Goal: Information Seeking & Learning: Learn about a topic

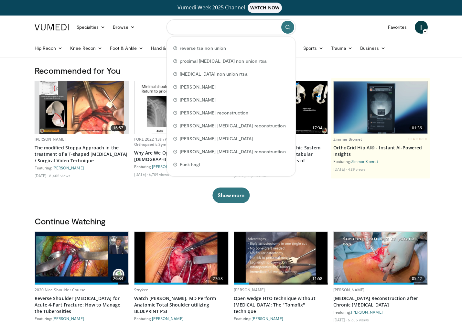
click at [192, 29] on input "Search topics, interventions" at bounding box center [230, 27] width 129 height 16
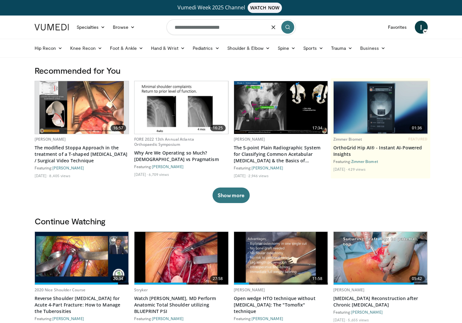
type input "**********"
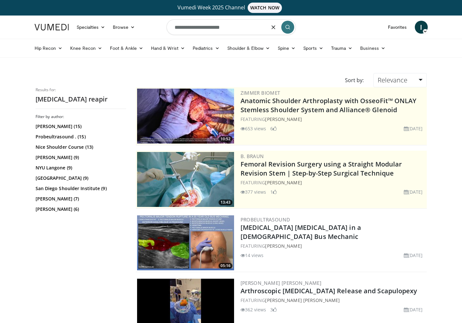
drag, startPoint x: 228, startPoint y: 27, endPoint x: 218, endPoint y: 27, distance: 9.1
click at [218, 27] on input "**********" at bounding box center [230, 27] width 129 height 16
type input "**********"
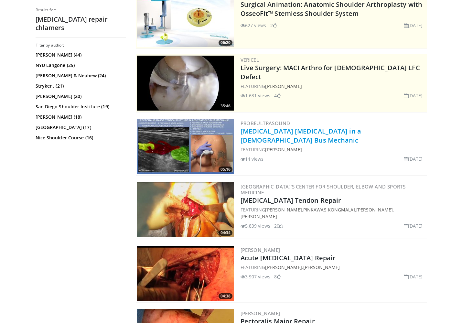
scroll to position [97, 0]
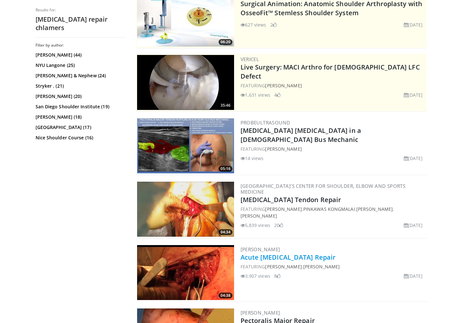
click at [278, 257] on link "Acute [MEDICAL_DATA] Repair" at bounding box center [287, 257] width 95 height 9
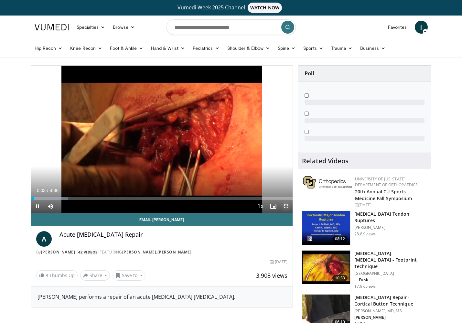
click at [288, 202] on span "Video Player" at bounding box center [286, 206] width 13 height 13
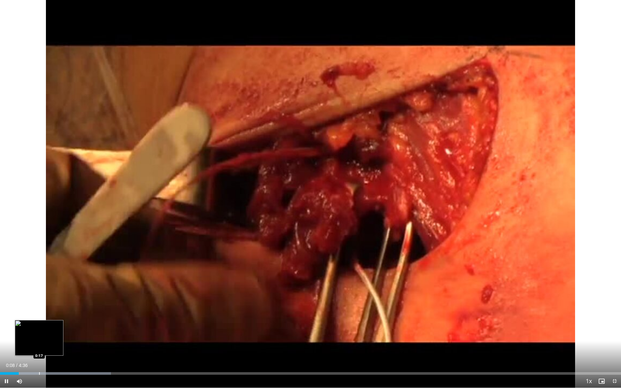
click at [39, 323] on div "Loaded : 17.89% 0:08 0:17" at bounding box center [310, 371] width 621 height 6
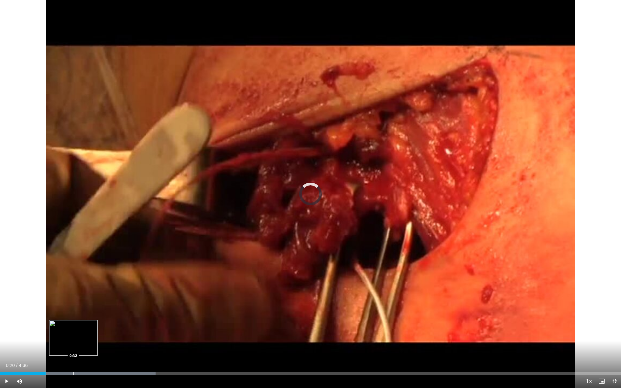
click at [73, 323] on div "Loaded : 25.05% 0:20 0:32" at bounding box center [310, 371] width 621 height 6
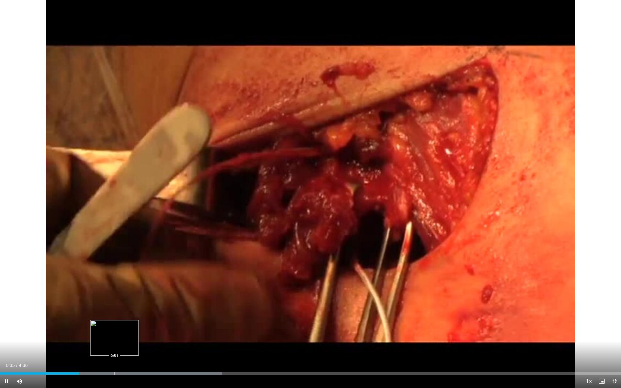
click at [114, 323] on div "Loaded : 35.80% 0:35 0:51" at bounding box center [310, 371] width 621 height 6
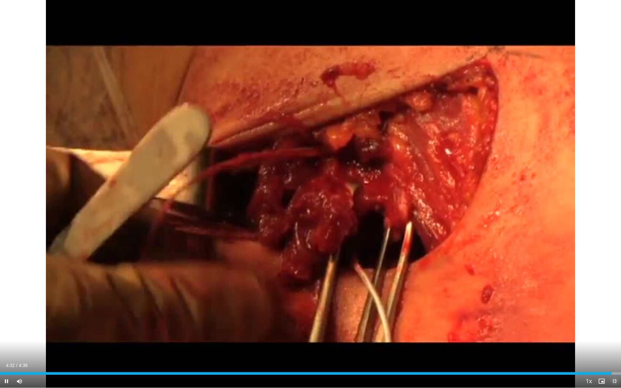
click at [466, 323] on span "Video Player" at bounding box center [614, 381] width 13 height 13
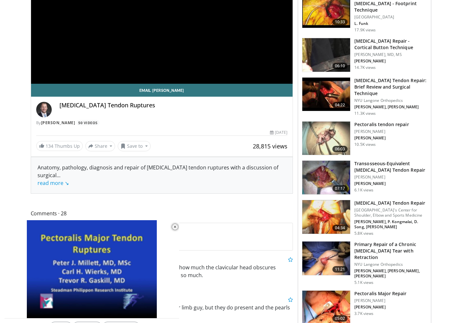
scroll to position [162, 0]
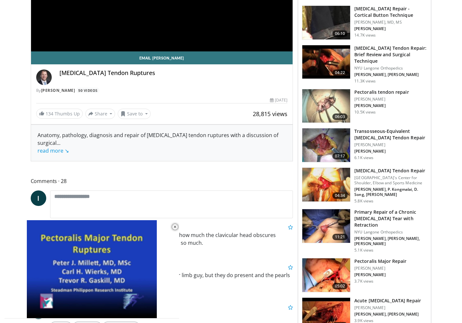
click at [383, 258] on h3 "Pectoralis Major Repair" at bounding box center [380, 261] width 52 height 6
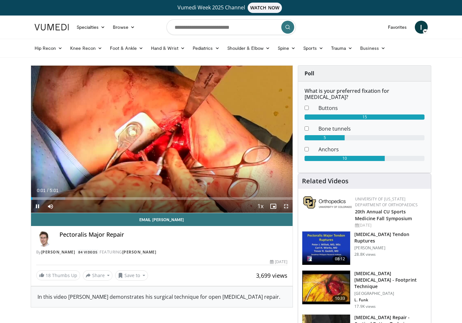
click at [286, 205] on span "Video Player" at bounding box center [286, 206] width 13 height 13
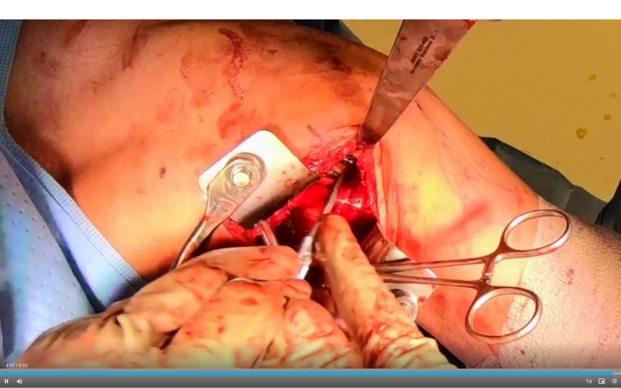
click at [461, 323] on span "Video Player" at bounding box center [614, 381] width 13 height 13
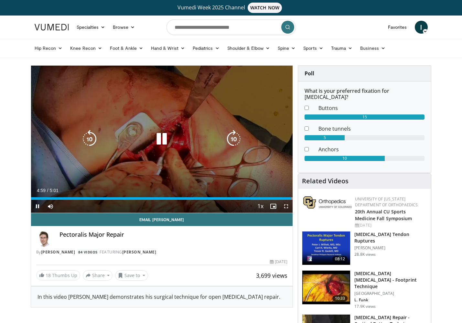
click at [160, 141] on icon "Video Player" at bounding box center [162, 139] width 18 height 18
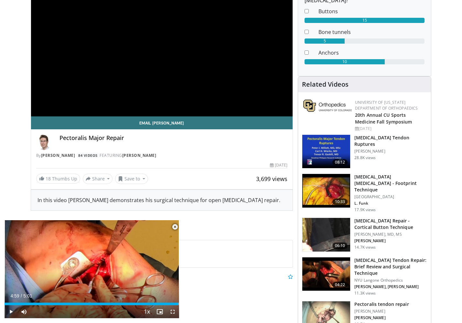
scroll to position [97, 0]
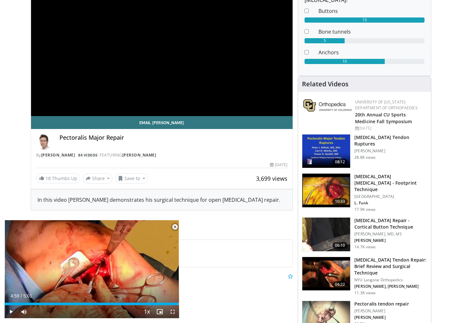
click at [395, 217] on h3 "[MEDICAL_DATA] Repair - Cortical Button Technique" at bounding box center [390, 223] width 73 height 13
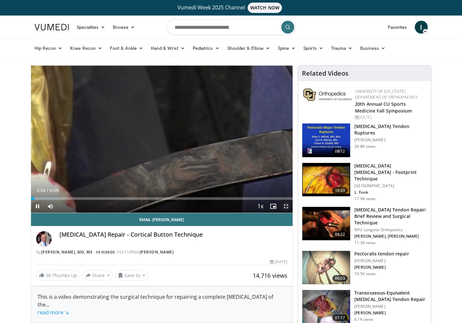
click at [286, 205] on span "Video Player" at bounding box center [286, 206] width 13 height 13
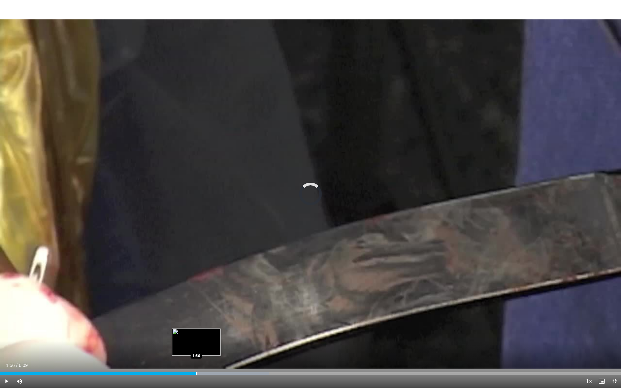
click at [196, 323] on div "Loaded : 43.34% 1:40 1:56" at bounding box center [310, 371] width 621 height 6
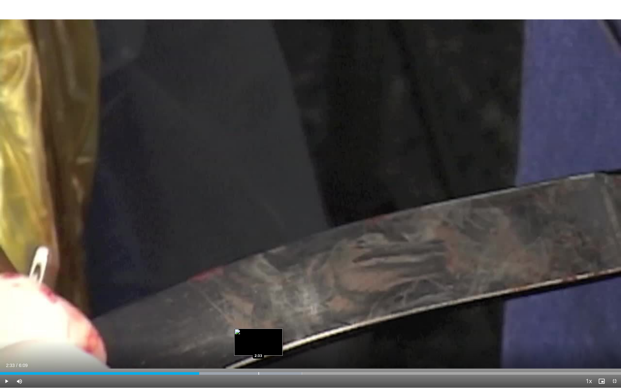
click at [258, 323] on div "Progress Bar" at bounding box center [258, 373] width 1 height 3
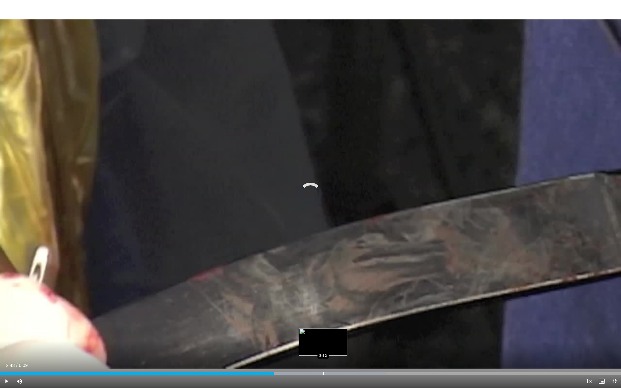
click at [323, 323] on div "Progress Bar" at bounding box center [323, 373] width 1 height 3
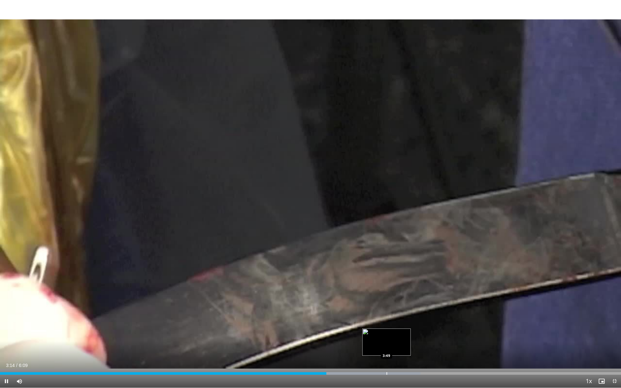
click at [386, 323] on div "Loaded : 67.72% 3:14 3:49" at bounding box center [310, 371] width 621 height 6
click at [457, 323] on div "Loaded : 73.14% 3:51 4:32" at bounding box center [310, 373] width 621 height 3
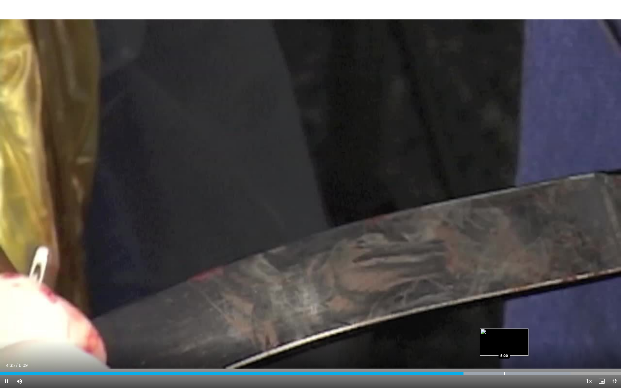
click at [461, 323] on div "Loaded : 91.85% 4:35 5:00" at bounding box center [310, 371] width 621 height 6
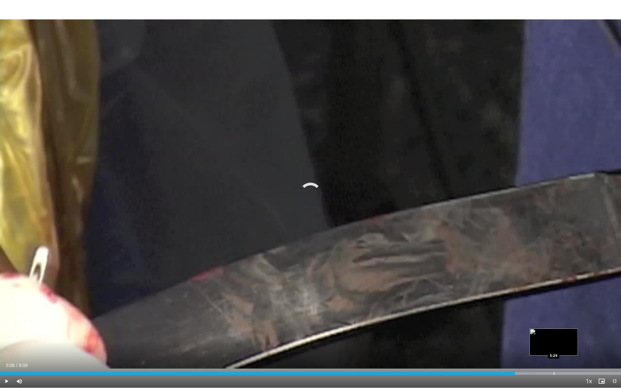
click at [461, 323] on div "Progress Bar" at bounding box center [553, 373] width 1 height 3
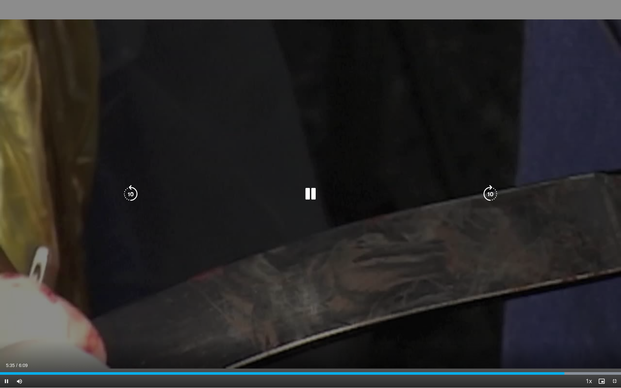
click at [461, 7] on div "10 seconds Tap to unmute" at bounding box center [310, 193] width 621 height 387
click at [309, 190] on icon "Video Player" at bounding box center [310, 194] width 18 height 18
drag, startPoint x: 373, startPoint y: 5, endPoint x: 338, endPoint y: 26, distance: 40.7
click at [338, 26] on div "10 seconds Tap to unmute" at bounding box center [310, 193] width 621 height 387
click at [307, 193] on icon "Video Player" at bounding box center [310, 194] width 18 height 18
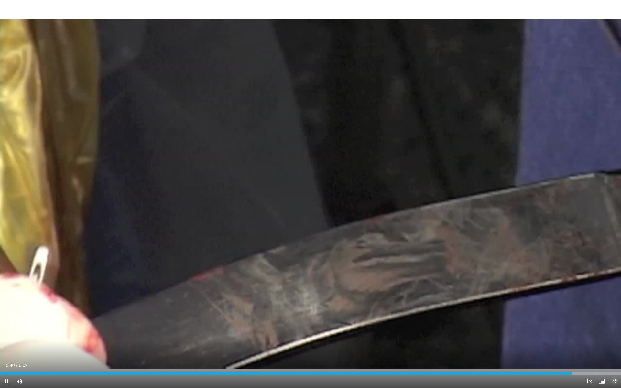
click at [461, 323] on span "Video Player" at bounding box center [614, 381] width 13 height 13
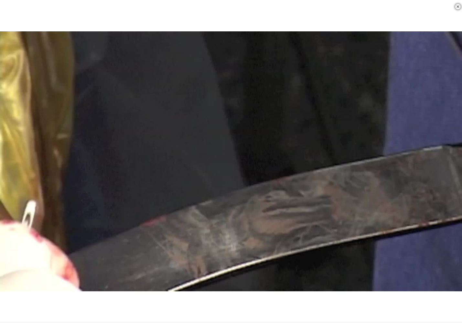
scroll to position [97, 0]
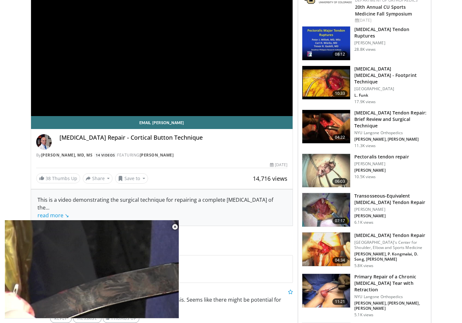
click at [400, 232] on h3 "[MEDICAL_DATA] Tendon Repair" at bounding box center [390, 235] width 73 height 6
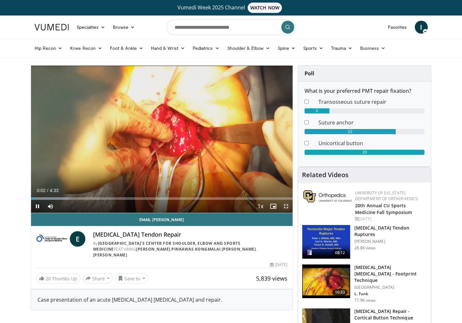
click at [285, 204] on span "Video Player" at bounding box center [286, 206] width 13 height 13
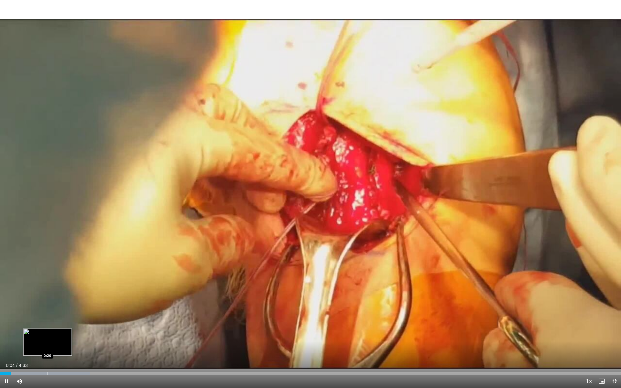
click at [48, 323] on div "Progress Bar" at bounding box center [48, 373] width 1 height 3
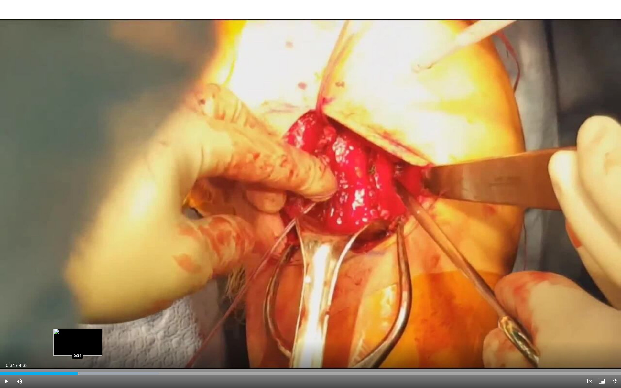
click at [78, 323] on div "Progress Bar" at bounding box center [78, 373] width 1 height 3
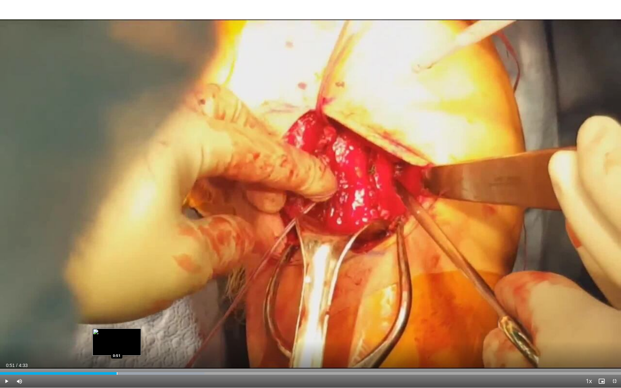
click at [117, 323] on div "Progress Bar" at bounding box center [117, 373] width 1 height 3
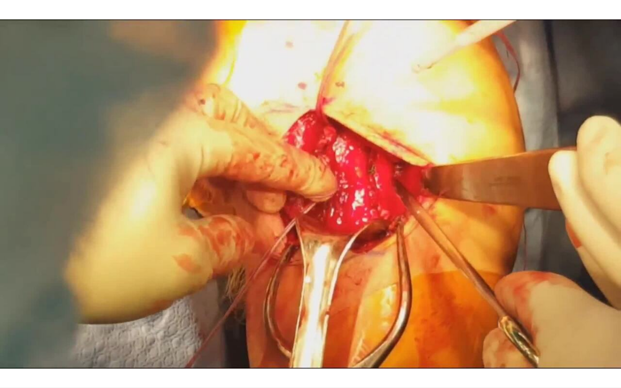
click at [149, 323] on video-js "**********" at bounding box center [310, 194] width 621 height 388
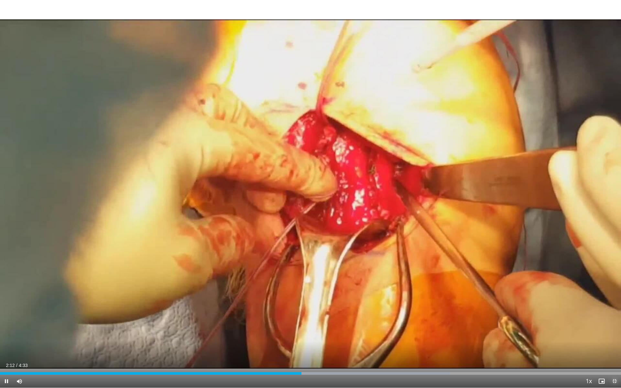
click at [461, 323] on span "Video Player" at bounding box center [614, 381] width 13 height 13
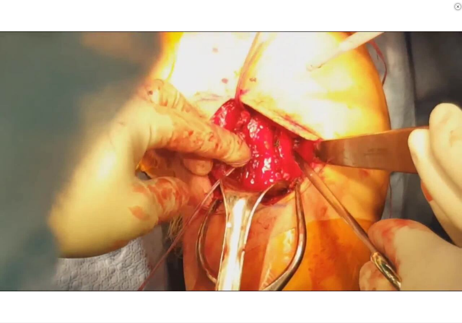
scroll to position [129, 0]
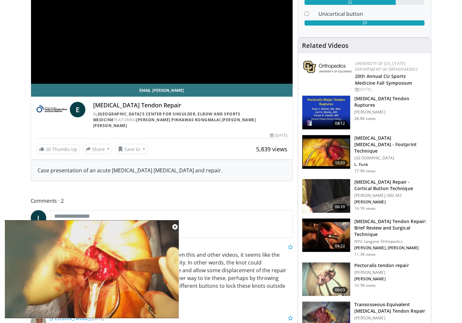
click at [389, 221] on h3 "[MEDICAL_DATA] Tendon Repair: Brief Review and Surgical Technique" at bounding box center [390, 227] width 73 height 19
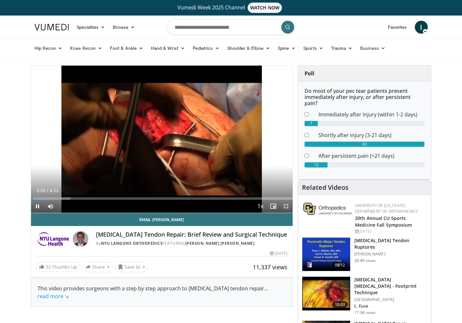
click at [285, 206] on span "Video Player" at bounding box center [286, 206] width 13 height 13
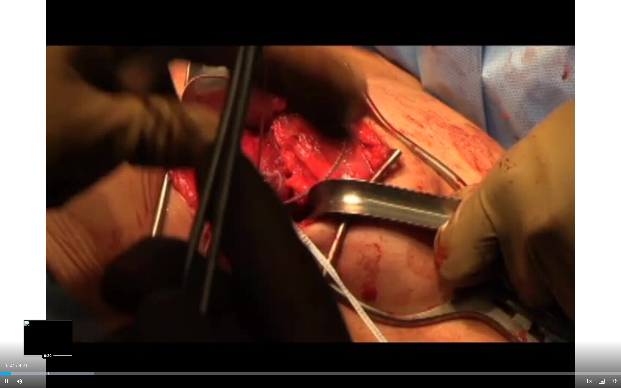
click at [48, 323] on div "Loaded : 15.13% 0:04 0:20" at bounding box center [310, 371] width 621 height 6
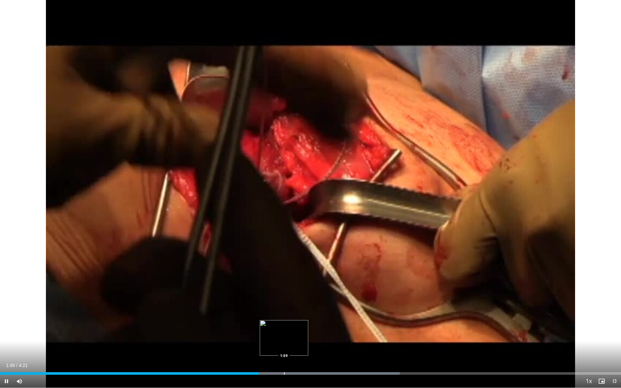
click at [284, 323] on div "Progress Bar" at bounding box center [284, 373] width 1 height 3
click at [332, 323] on div "Progress Bar" at bounding box center [332, 373] width 1 height 3
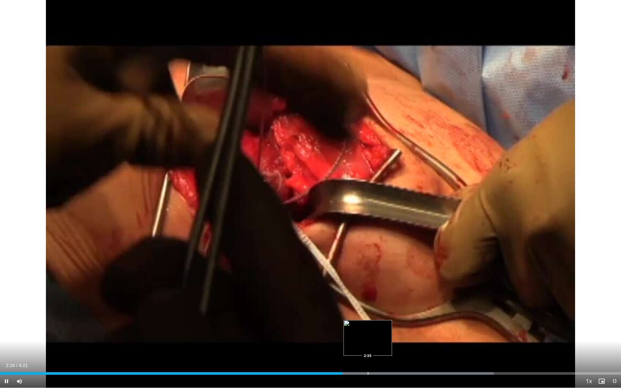
click at [367, 323] on div "Loaded : 79.55% 2:24 2:35" at bounding box center [310, 371] width 621 height 6
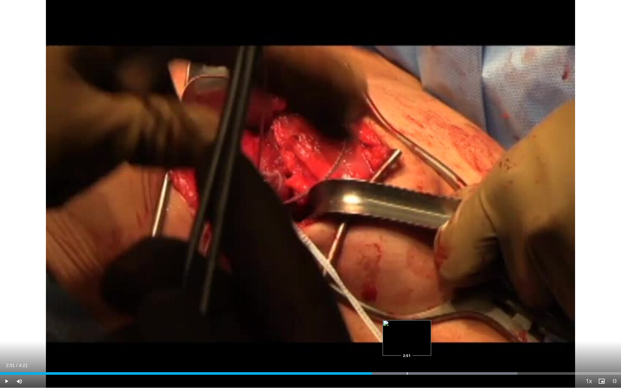
click at [407, 323] on div "Loaded : 83.34% 2:51 2:51" at bounding box center [310, 371] width 621 height 6
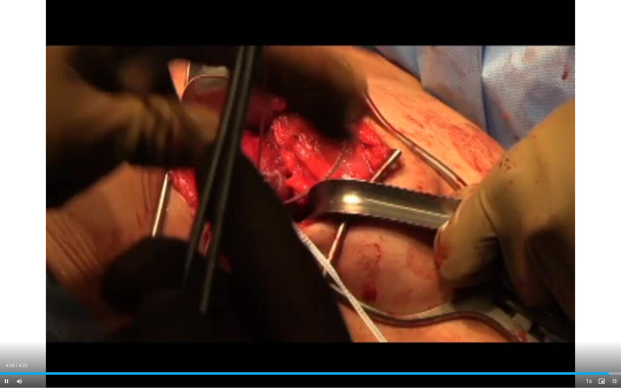
click at [461, 323] on span "Video Player" at bounding box center [614, 381] width 13 height 13
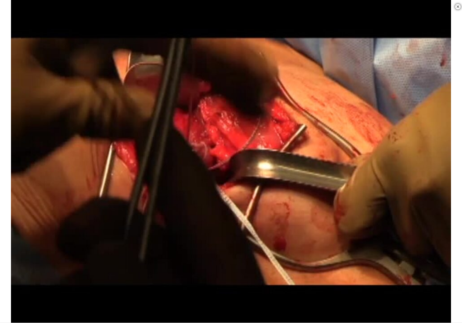
scroll to position [162, 0]
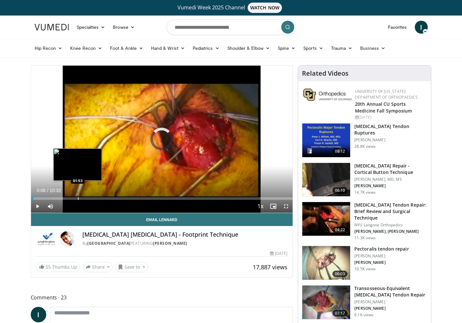
click at [78, 197] on div "Progress Bar" at bounding box center [78, 198] width 1 height 3
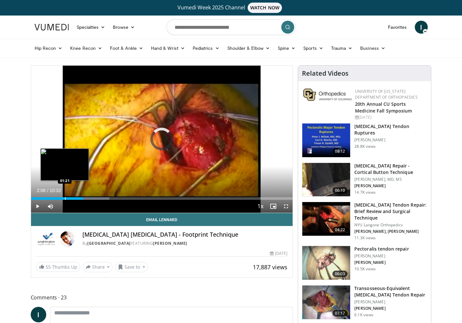
click at [64, 197] on div "02:06" at bounding box center [57, 198] width 52 height 3
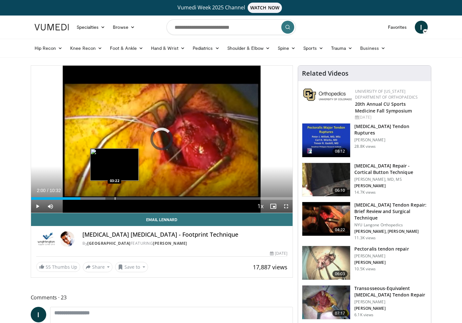
click at [115, 197] on div "Progress Bar" at bounding box center [115, 198] width 1 height 3
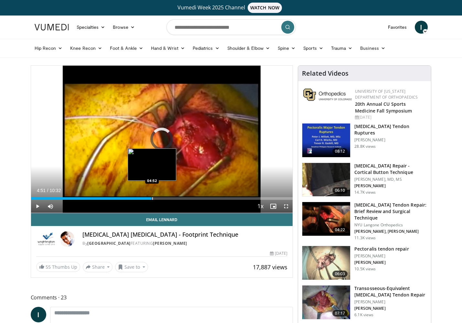
click at [152, 198] on div "Progress Bar" at bounding box center [152, 198] width 1 height 3
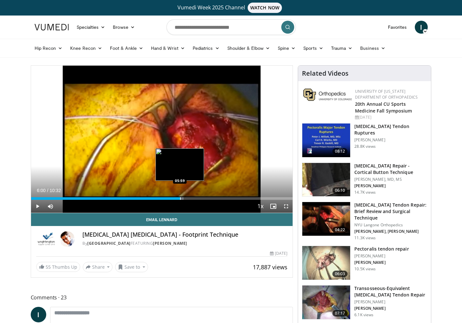
click at [180, 197] on div "Progress Bar" at bounding box center [180, 198] width 1 height 3
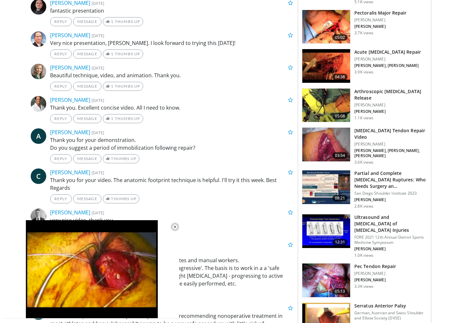
scroll to position [420, 0]
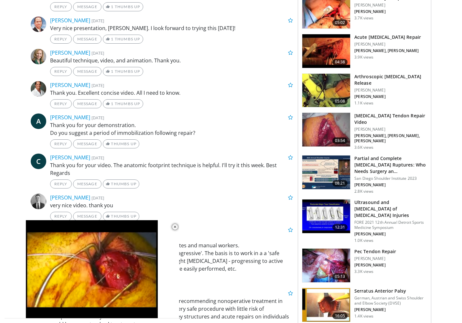
click at [369, 248] on h3 "Pec Tendon Repair" at bounding box center [375, 251] width 42 height 6
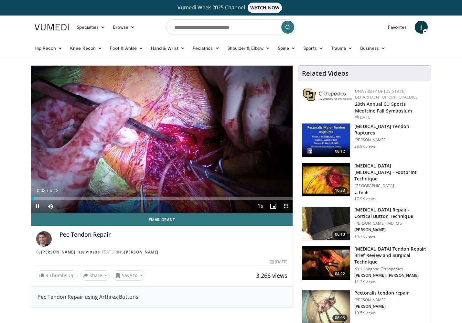
click at [287, 206] on span "Video Player" at bounding box center [286, 206] width 13 height 13
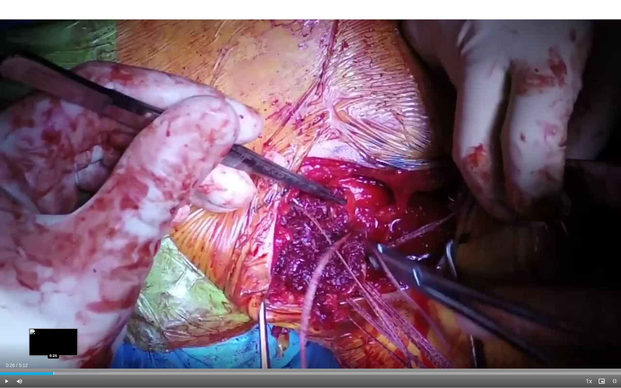
click at [53, 323] on div "Progress Bar" at bounding box center [53, 373] width 1 height 3
click at [22, 323] on div "Progress Bar" at bounding box center [22, 373] width 1 height 3
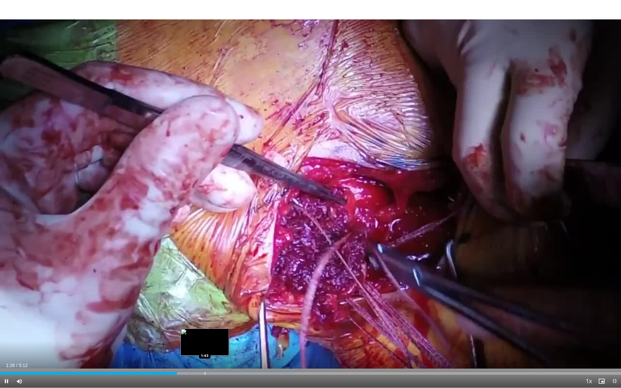
click at [205, 323] on div "Progress Bar" at bounding box center [206, 373] width 179 height 3
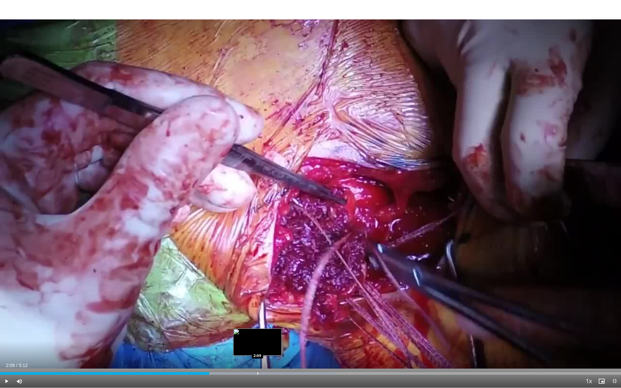
click at [257, 323] on div "Loaded : 53.91% 1:45 2:09" at bounding box center [310, 371] width 621 height 6
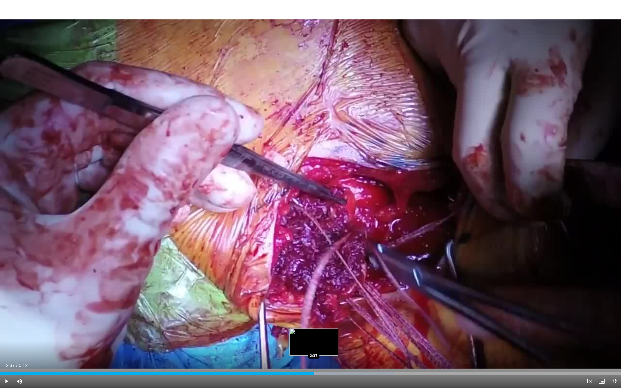
click at [313, 323] on div "Progress Bar" at bounding box center [313, 373] width 1 height 3
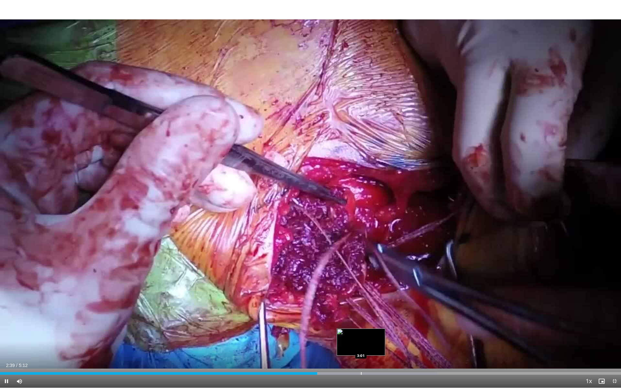
click at [361, 323] on div "Loaded : 70.36% 2:39 3:01" at bounding box center [310, 371] width 621 height 6
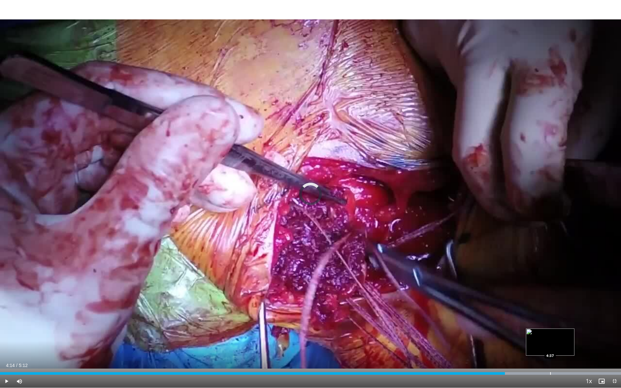
click at [461, 323] on div "Progress Bar" at bounding box center [550, 373] width 1 height 3
click at [461, 323] on div "Loaded : 100.00% 4:39 4:55" at bounding box center [310, 371] width 621 height 6
click at [461, 323] on span "Video Player" at bounding box center [614, 381] width 13 height 13
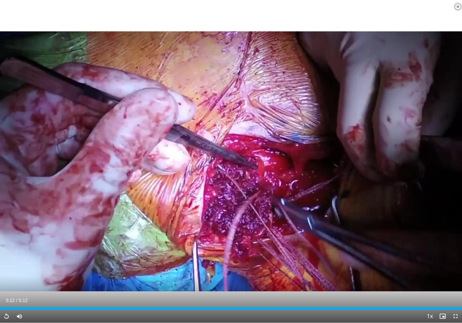
scroll to position [295, 0]
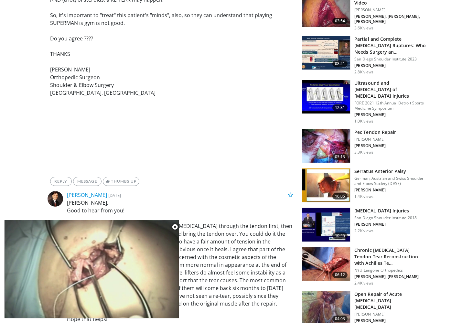
scroll to position [582, 0]
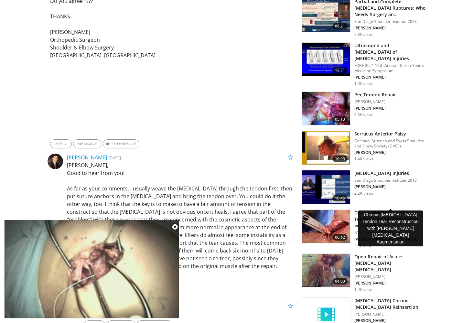
click at [379, 209] on h3 "Chronic [MEDICAL_DATA] Tendon Tear Reconstruction with Achilles Te…" at bounding box center [390, 218] width 73 height 19
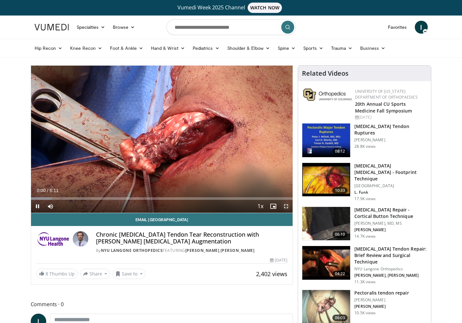
click at [288, 205] on span "Video Player" at bounding box center [286, 206] width 13 height 13
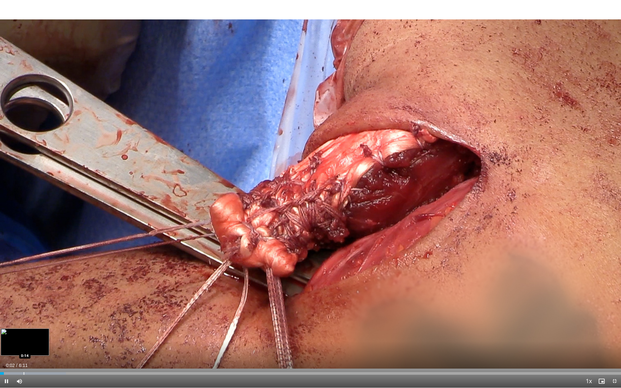
click at [25, 323] on div "Loaded : 10.65% 0:02 0:14" at bounding box center [310, 371] width 621 height 6
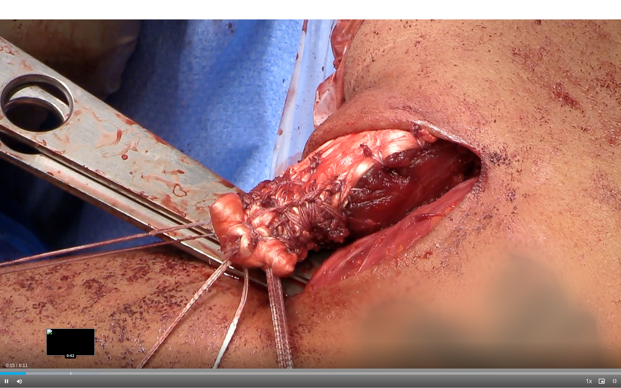
click at [70, 323] on div "Loaded : 16.15% 0:15 0:42" at bounding box center [310, 371] width 621 height 6
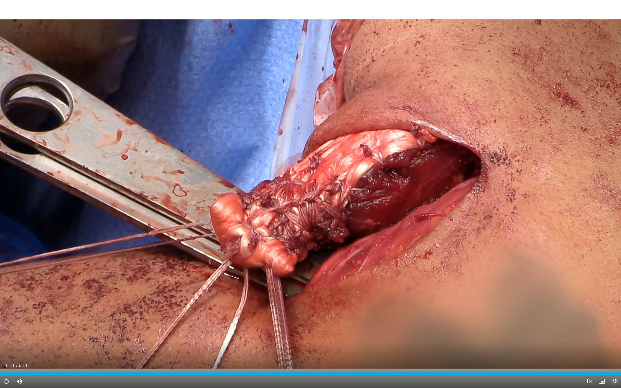
click at [461, 323] on span "Video Player" at bounding box center [614, 381] width 13 height 13
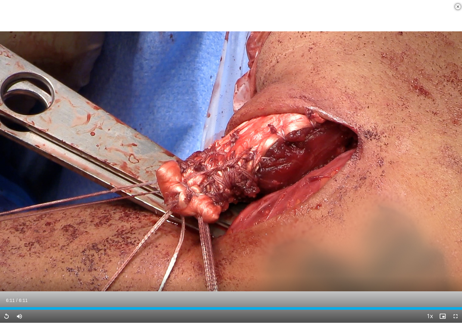
scroll to position [226, 0]
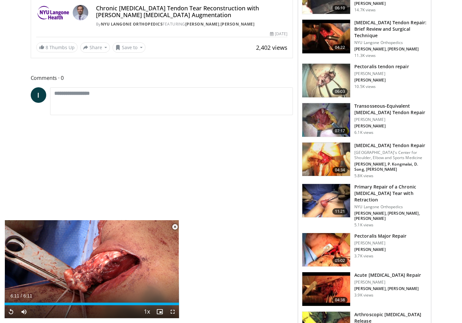
click at [372, 233] on h3 "Pectoralis Major Repair" at bounding box center [380, 236] width 52 height 6
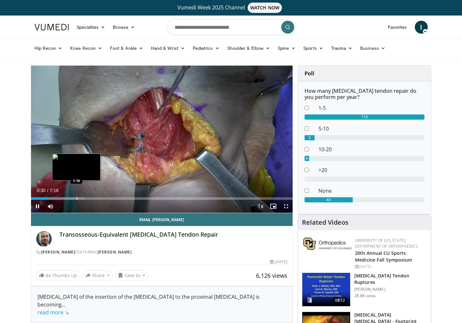
click at [77, 197] on div "Progress Bar" at bounding box center [77, 198] width 1 height 3
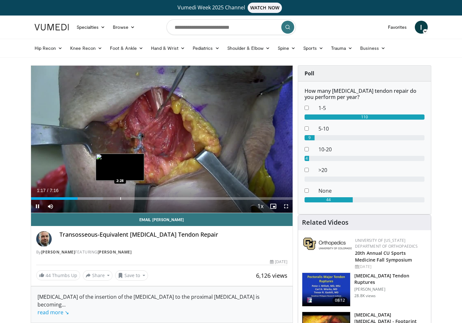
click at [120, 196] on div "Loaded : 27.48% 1:17 2:28" at bounding box center [162, 197] width 262 height 6
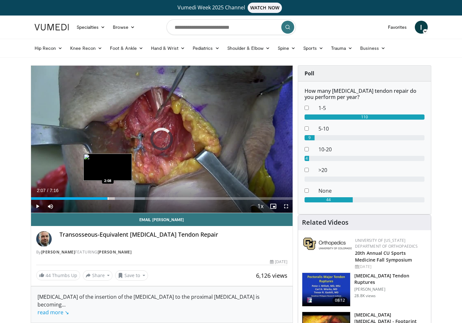
click at [108, 198] on div "Progress Bar" at bounding box center [108, 198] width 1 height 3
click at [108, 198] on video-js "**********" at bounding box center [162, 139] width 262 height 147
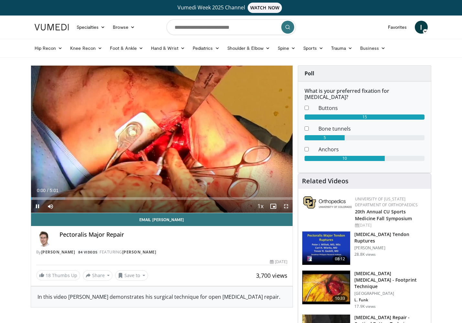
click at [288, 206] on span "Video Player" at bounding box center [286, 206] width 13 height 13
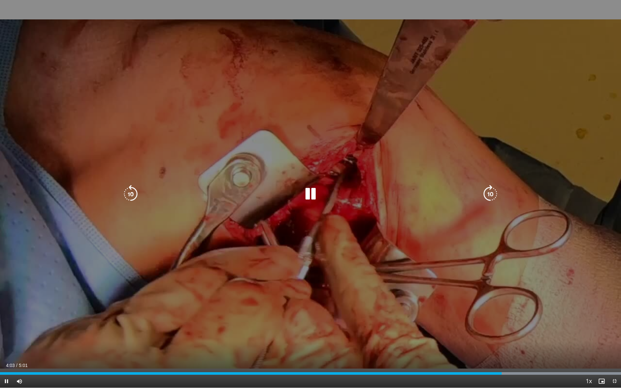
click at [308, 195] on icon "Video Player" at bounding box center [310, 194] width 18 height 18
click at [466, 4] on div "10 seconds Tap to unmute" at bounding box center [310, 193] width 621 height 387
click at [466, 7] on div "10 seconds Tap to unmute" at bounding box center [310, 193] width 621 height 387
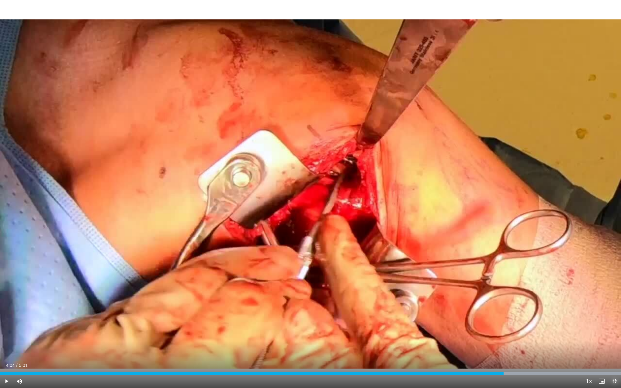
click at [466, 323] on span "Video Player" at bounding box center [614, 381] width 13 height 13
